Goal: Find specific page/section: Find specific page/section

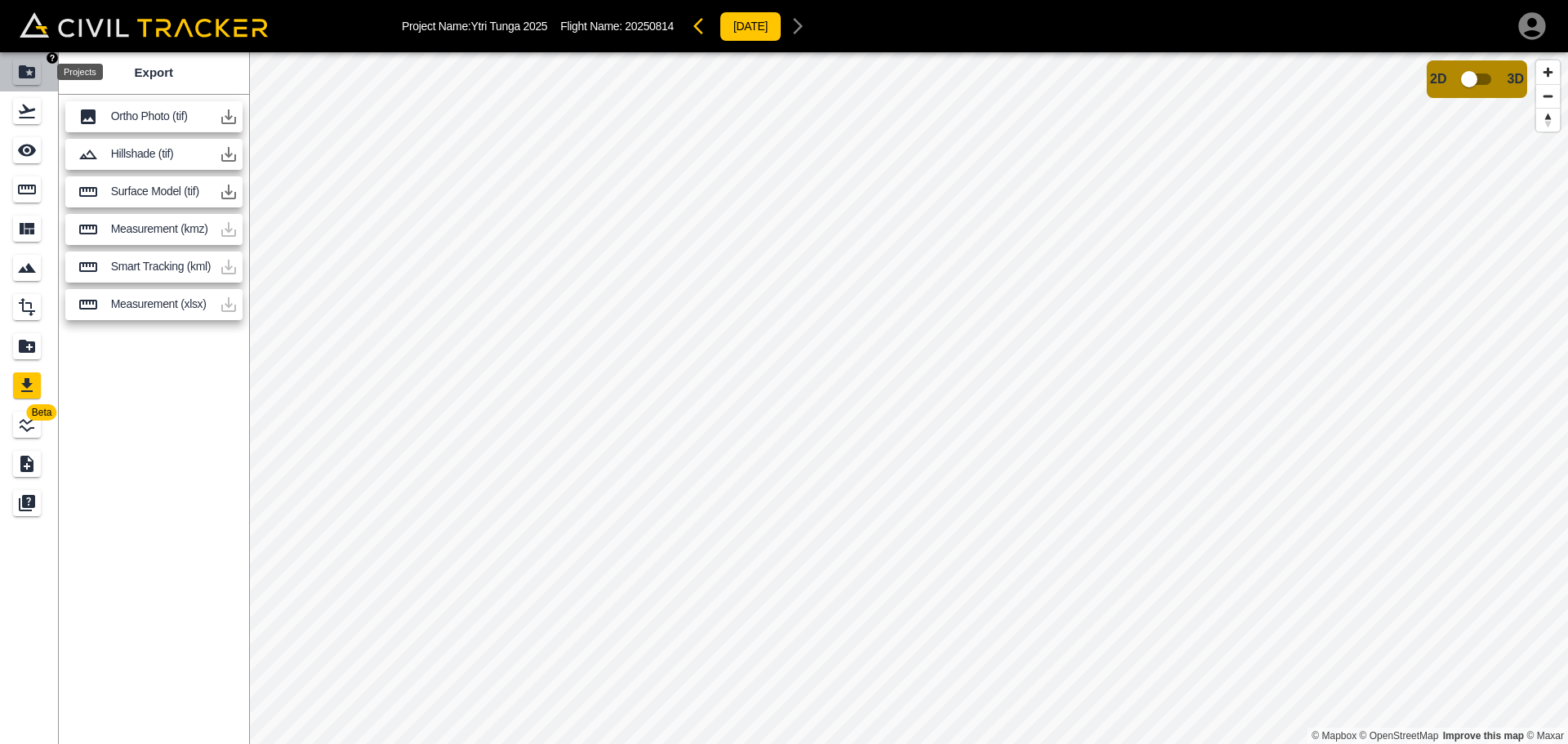
click at [31, 73] on icon "Projects" at bounding box center [27, 72] width 20 height 20
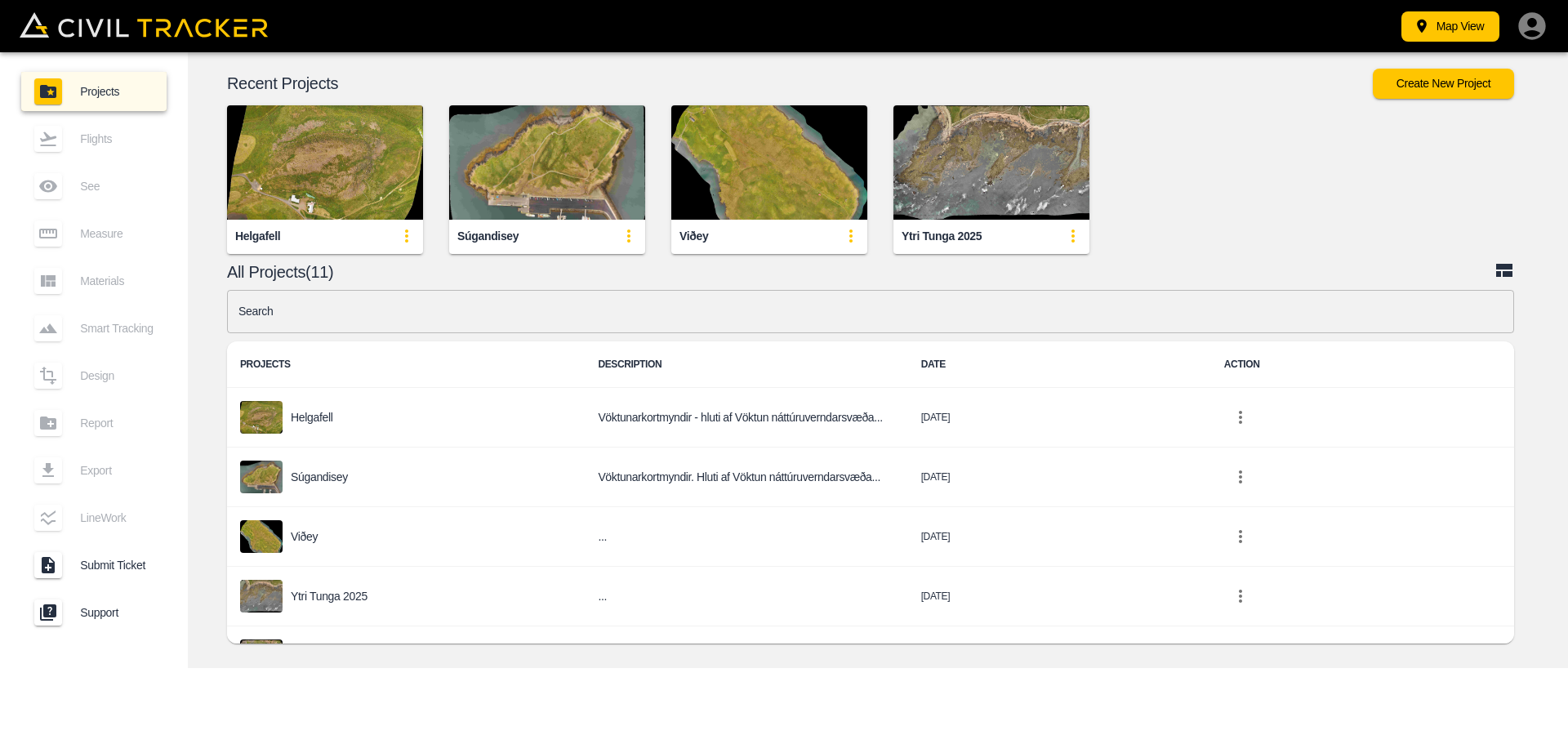
click at [375, 171] on img "button" at bounding box center [325, 162] width 196 height 114
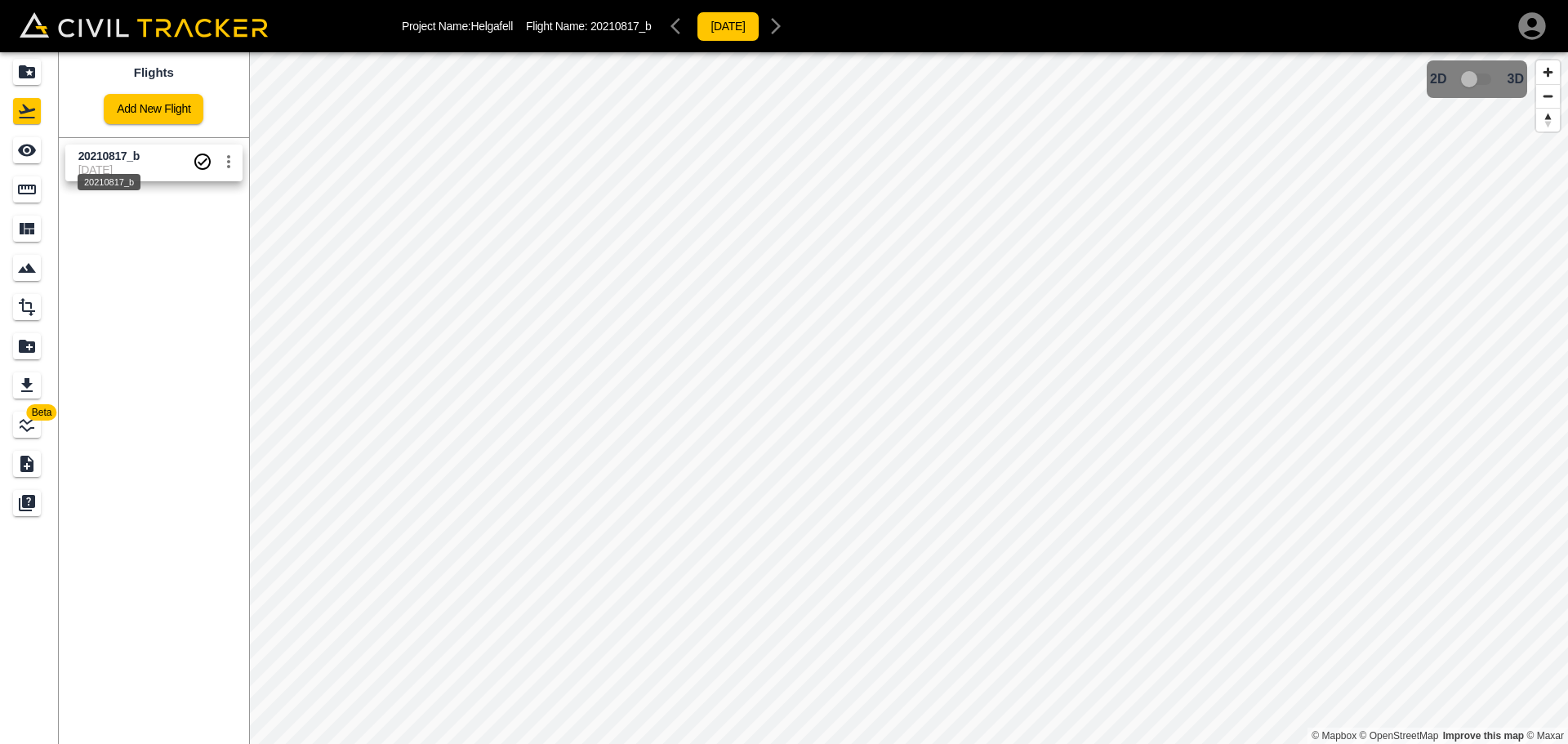
click at [139, 156] on span "20210817_b" at bounding box center [109, 155] width 61 height 13
click at [25, 76] on icon "Projects" at bounding box center [27, 71] width 17 height 13
